Goal: Find specific page/section

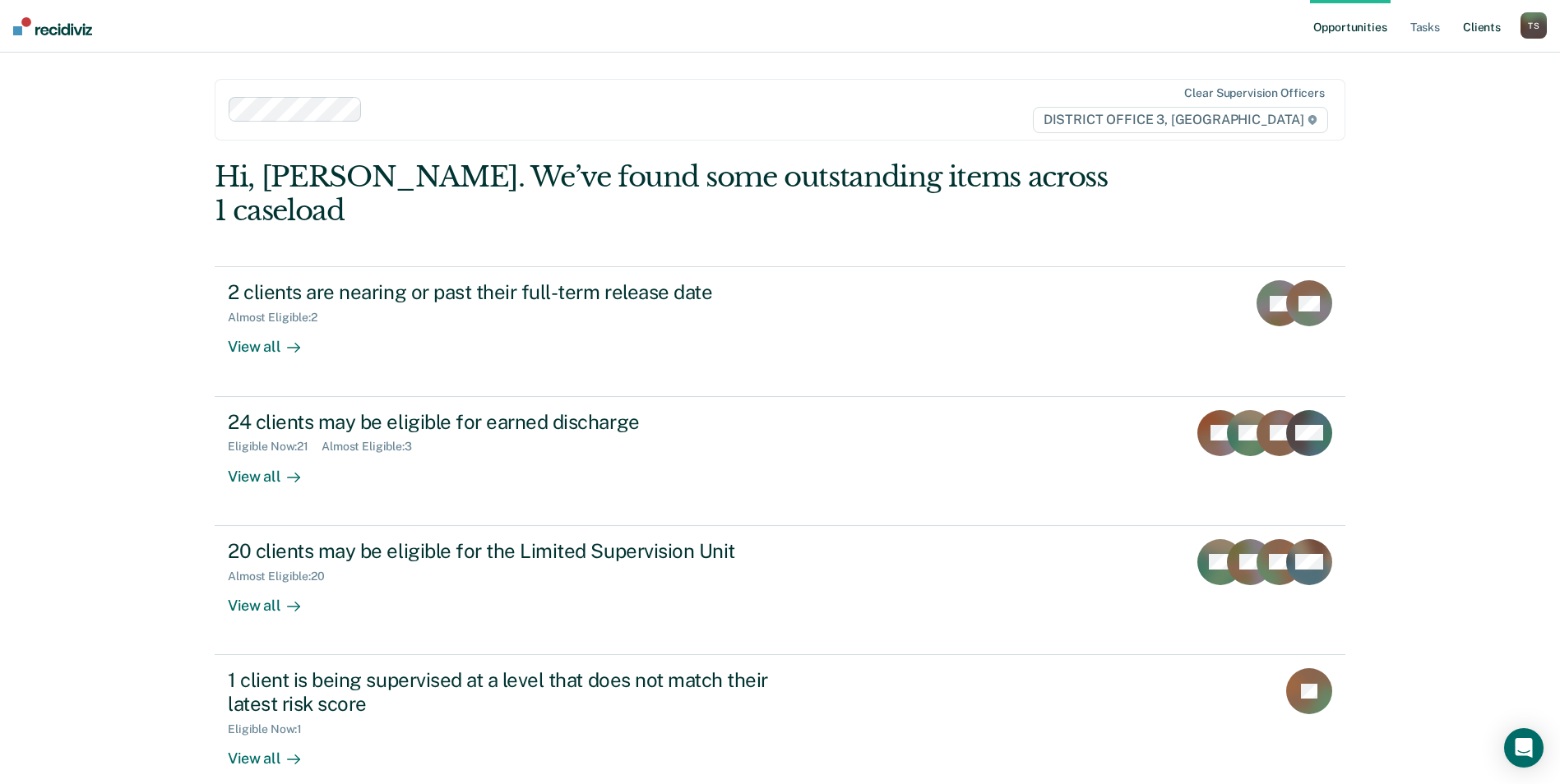
click at [1483, 22] on link "Client s" at bounding box center [1482, 26] width 45 height 52
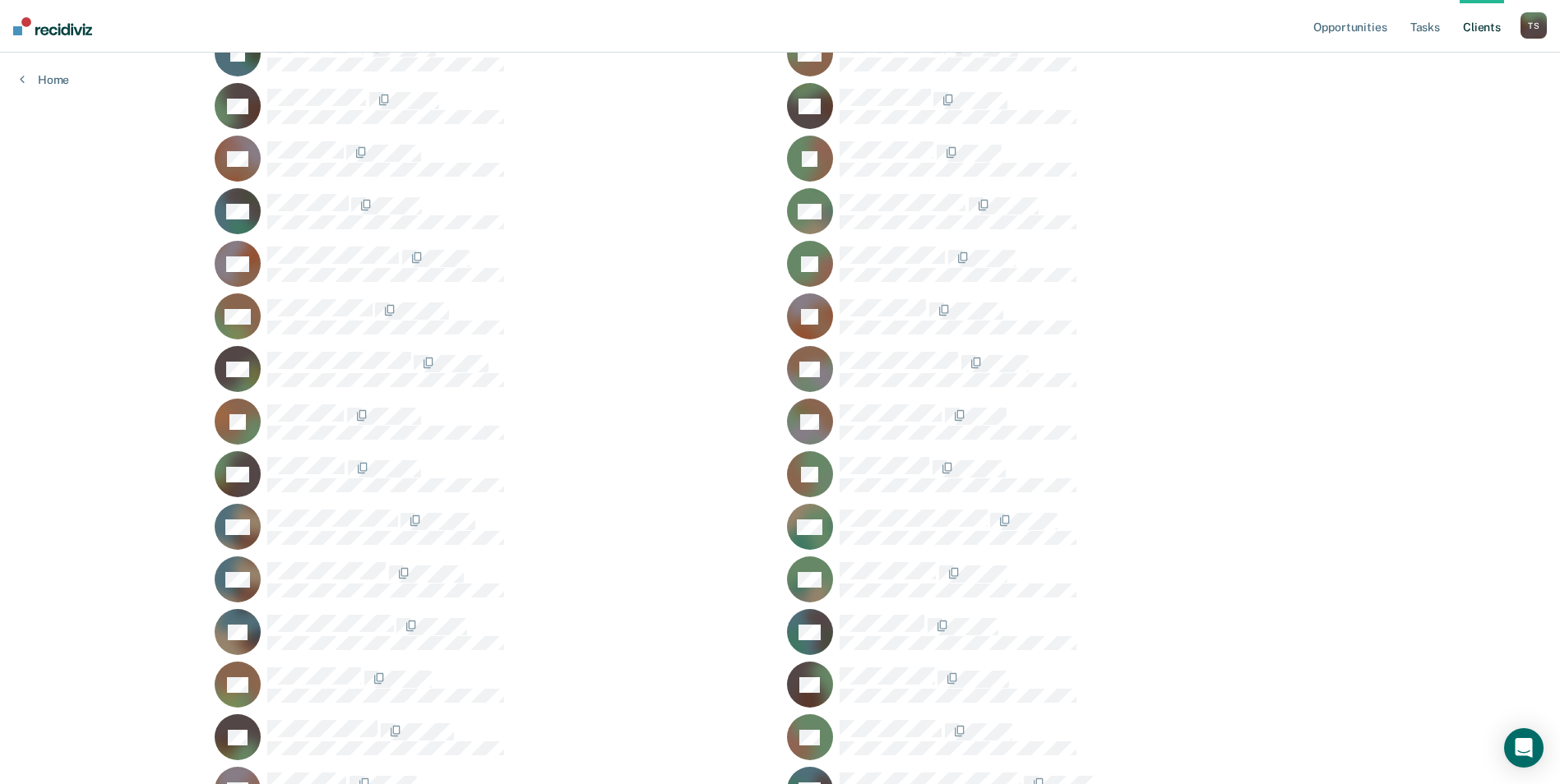
scroll to position [1151, 0]
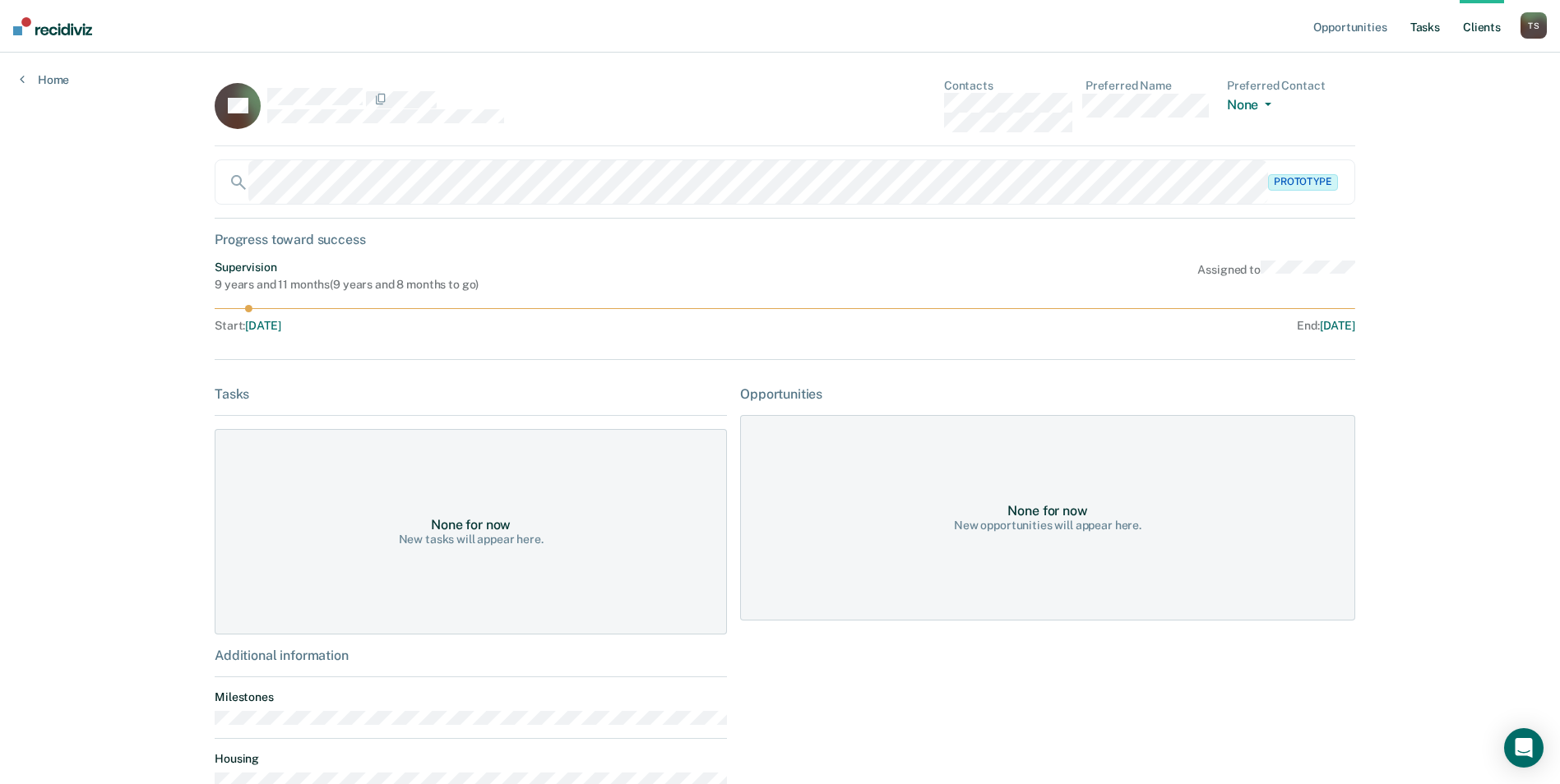
click at [1422, 24] on link "Tasks" at bounding box center [1425, 26] width 36 height 52
